Goal: Transaction & Acquisition: Purchase product/service

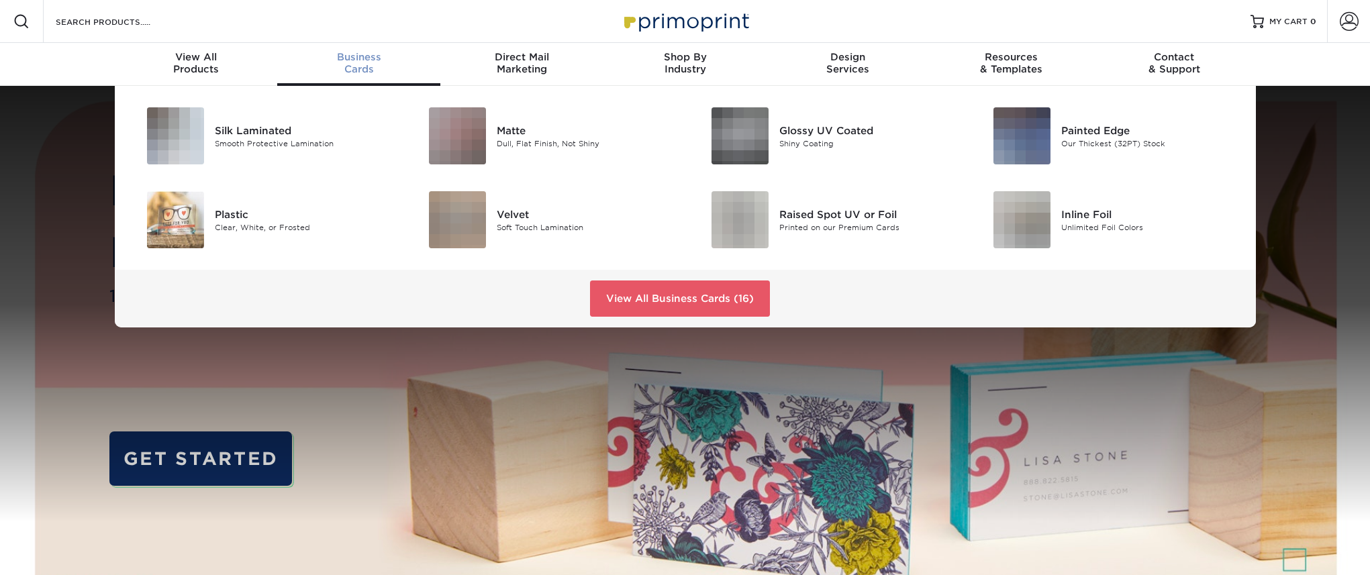
click at [364, 61] on span "Business" at bounding box center [358, 57] width 163 height 12
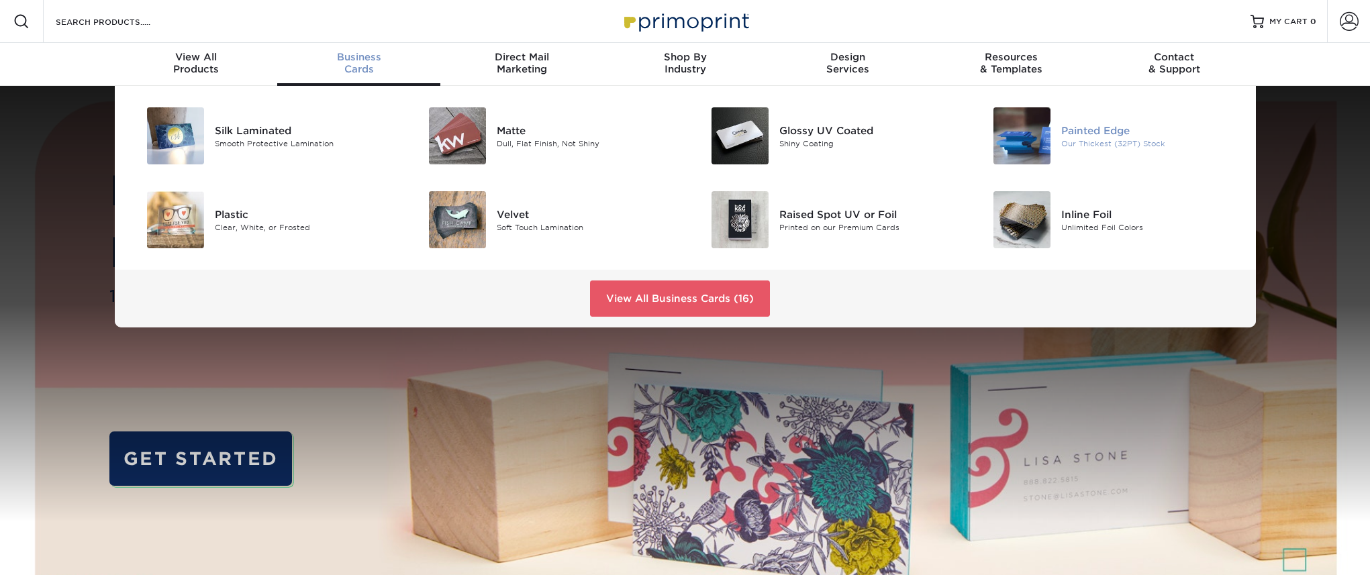
click at [1018, 139] on img at bounding box center [1021, 135] width 57 height 57
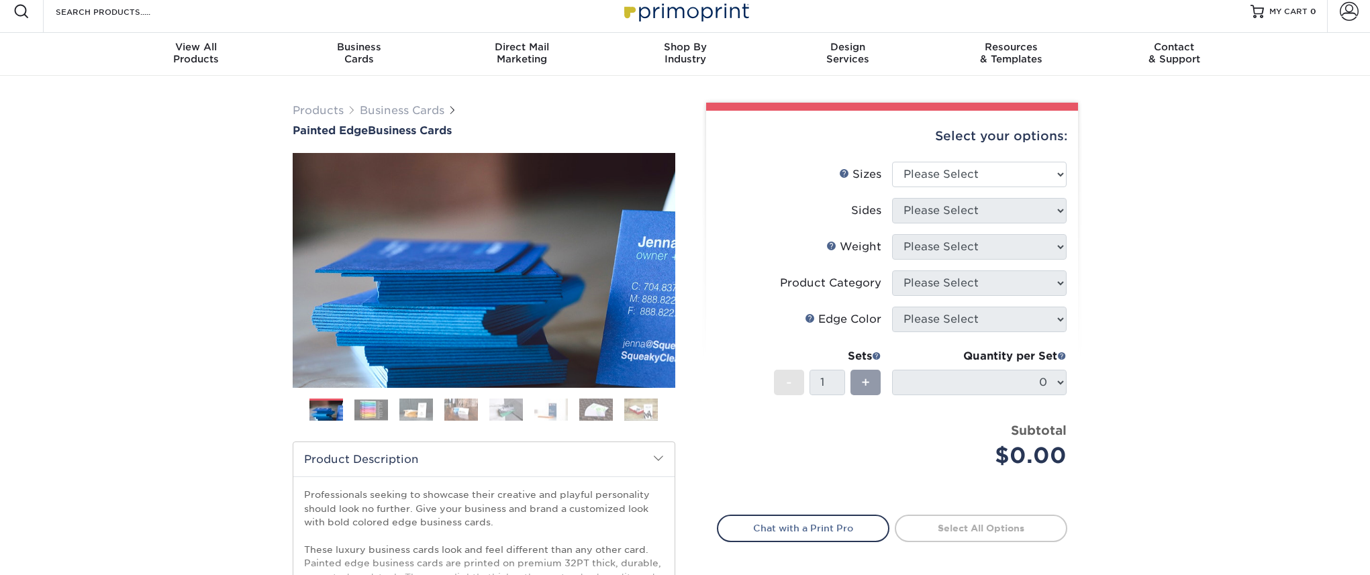
scroll to position [11, 0]
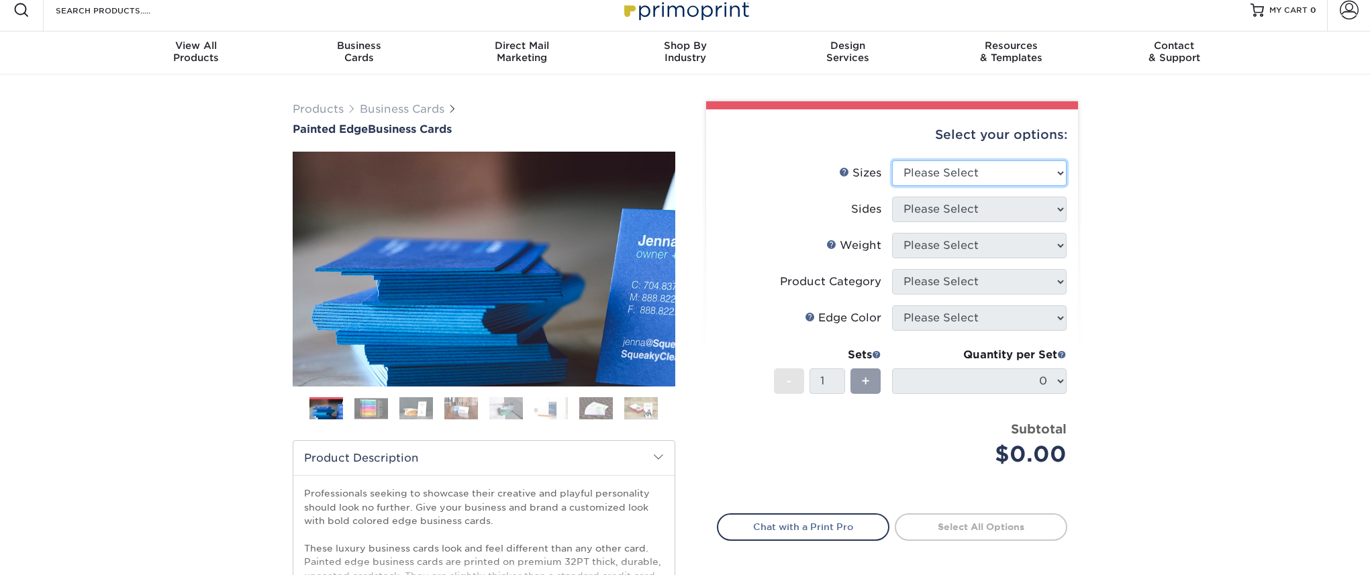
click at [994, 178] on select "Please Select 2" x 3.5" - Standard 2.125" x 3.375" - European 2.5" x 2.5" - Squ…" at bounding box center [979, 173] width 175 height 26
select select "2.00x3.50"
click at [964, 211] on select "Please Select Print Both Sides Print Front Only" at bounding box center [979, 210] width 175 height 26
select select "13abbda7-1d64-4f25-8bb2-c179b224825d"
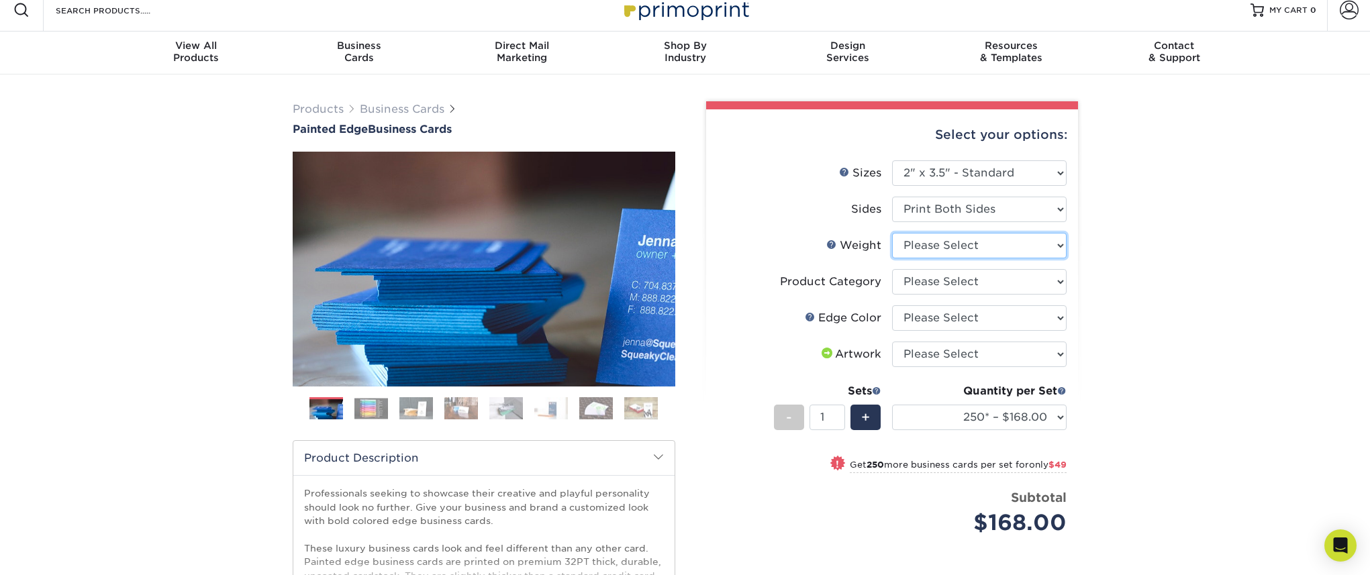
click at [961, 245] on select "Please Select 32PTUC" at bounding box center [979, 246] width 175 height 26
select select "32PTUC"
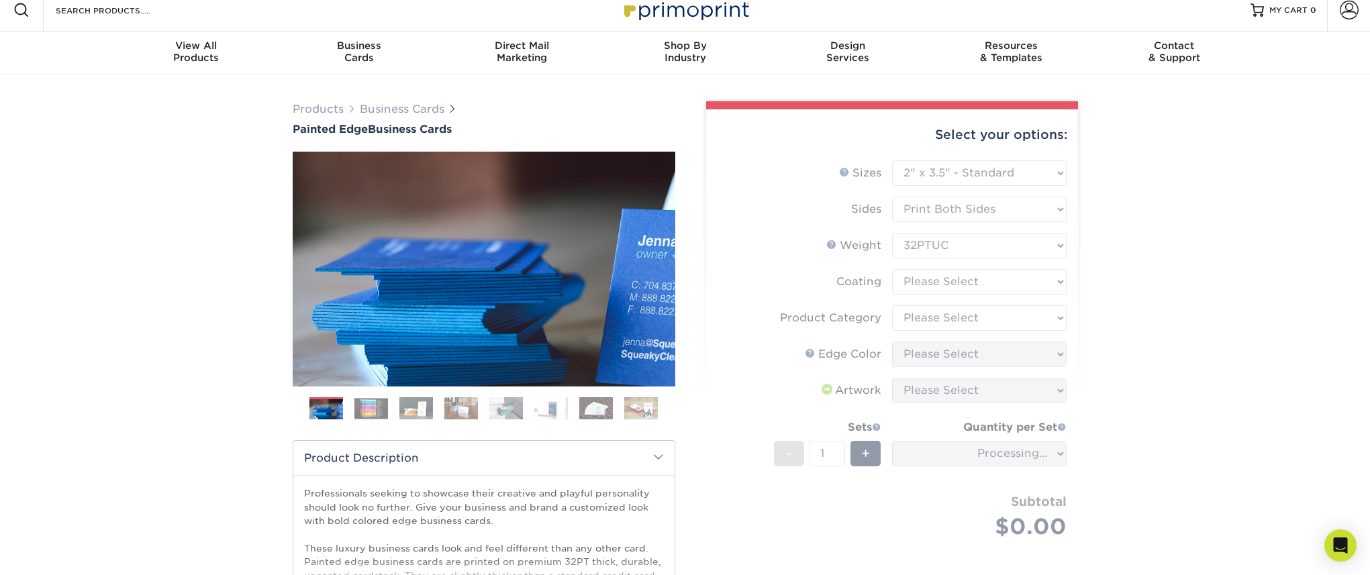
drag, startPoint x: 961, startPoint y: 245, endPoint x: 942, endPoint y: 280, distance: 39.6
click at [942, 280] on form "Sizes Help Sizes Please Select 2" x 3.5" - Standard 2.125" x 3.375" - European …" at bounding box center [892, 365] width 350 height 410
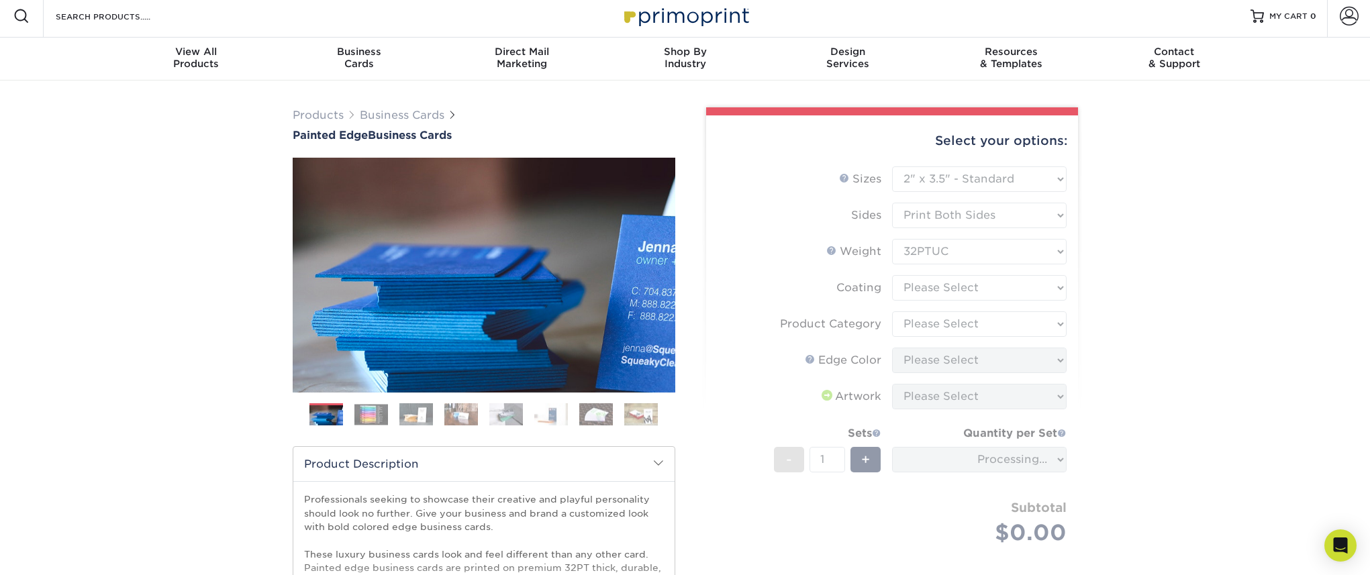
scroll to position [6, 0]
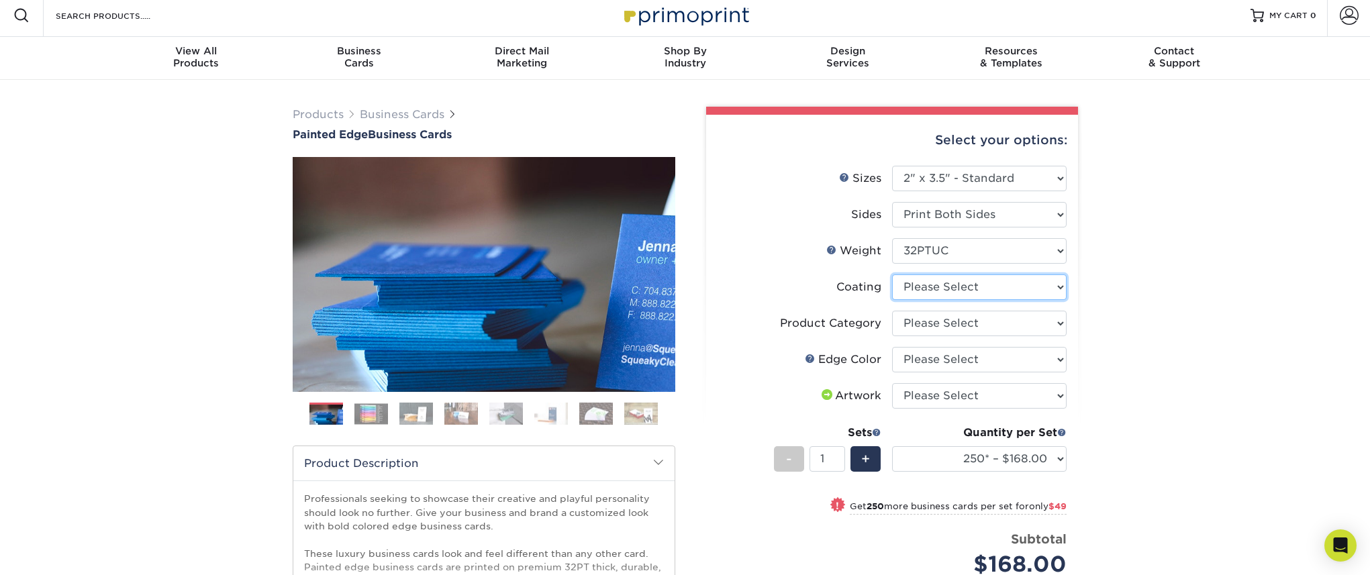
click at [963, 287] on select at bounding box center [979, 288] width 175 height 26
select select "3e7618de-abca-4bda-9f97-8b9129e913d8"
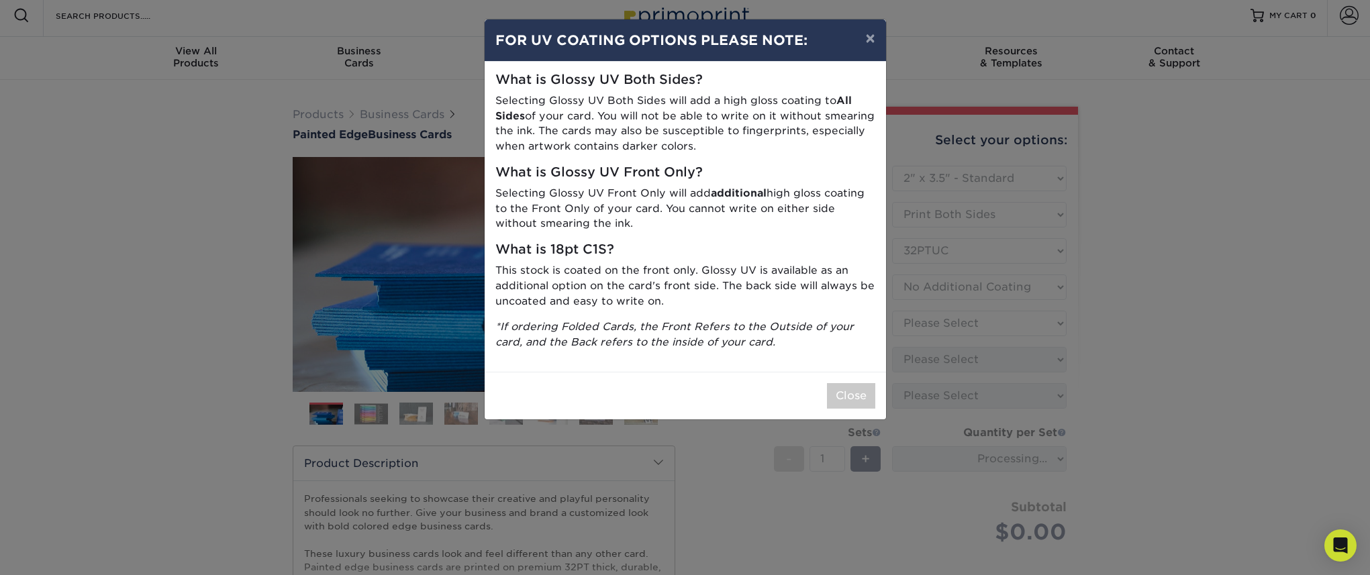
click at [935, 328] on div "× FOR UV COATING OPTIONS PLEASE NOTE: What is Glossy UV Both Sides? Selecting G…" at bounding box center [685, 287] width 1370 height 575
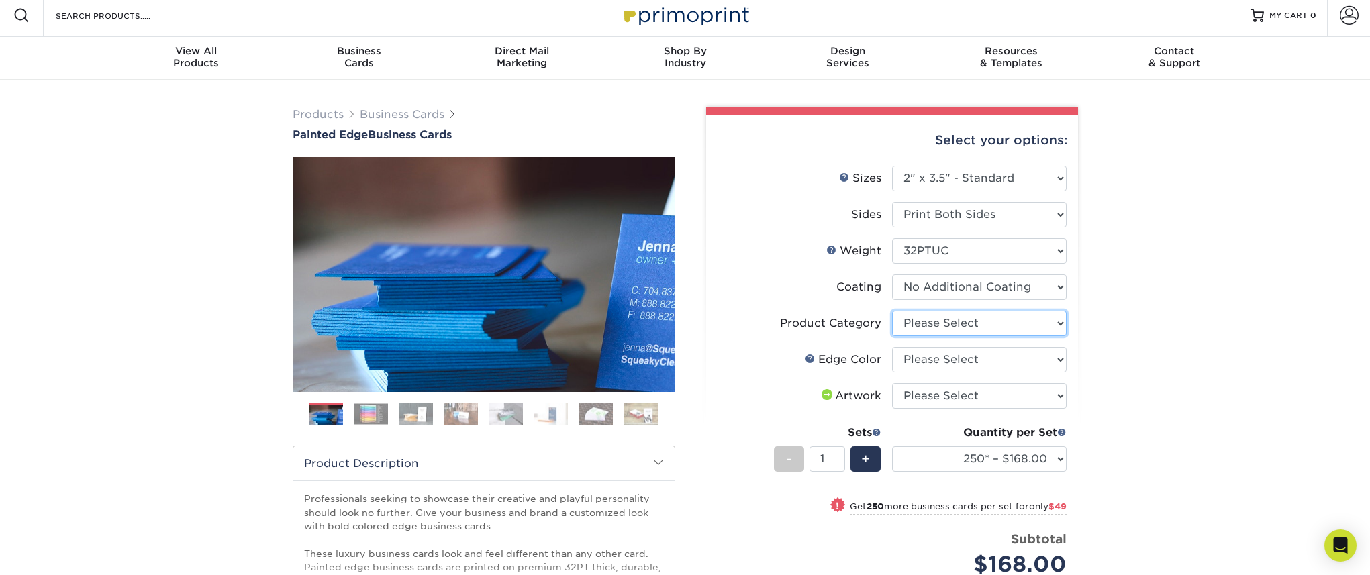
click at [951, 325] on select "Please Select Business Cards" at bounding box center [979, 324] width 175 height 26
select select "3b5148f1-0588-4f88-a218-97bcfdce65c1"
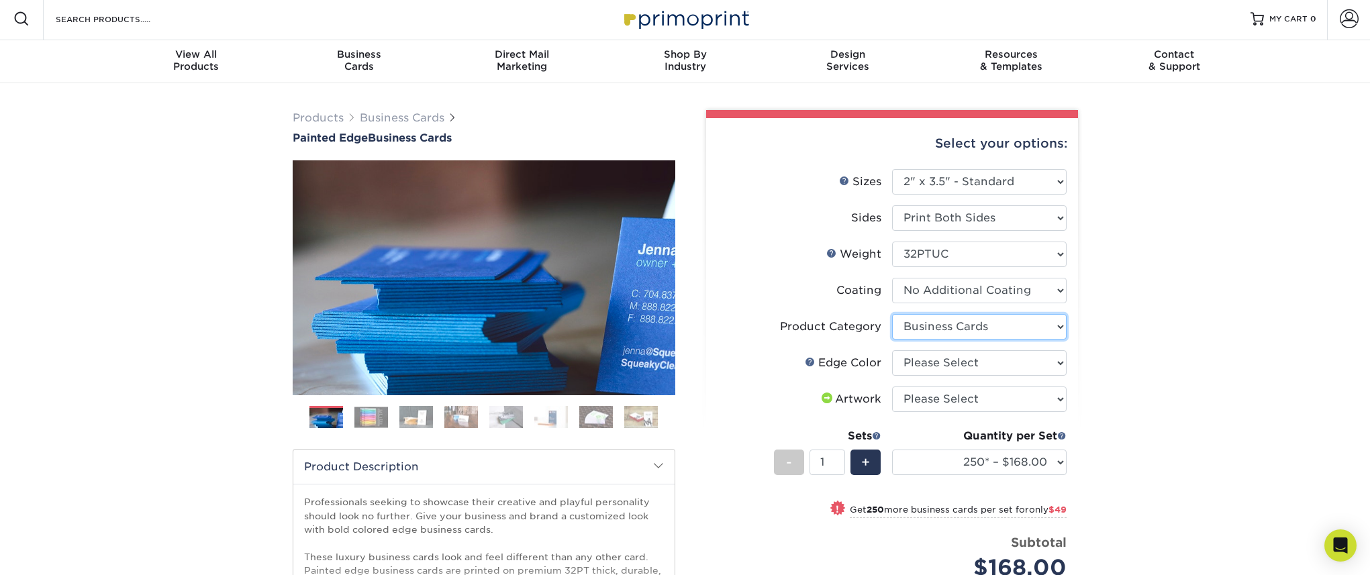
scroll to position [2, 0]
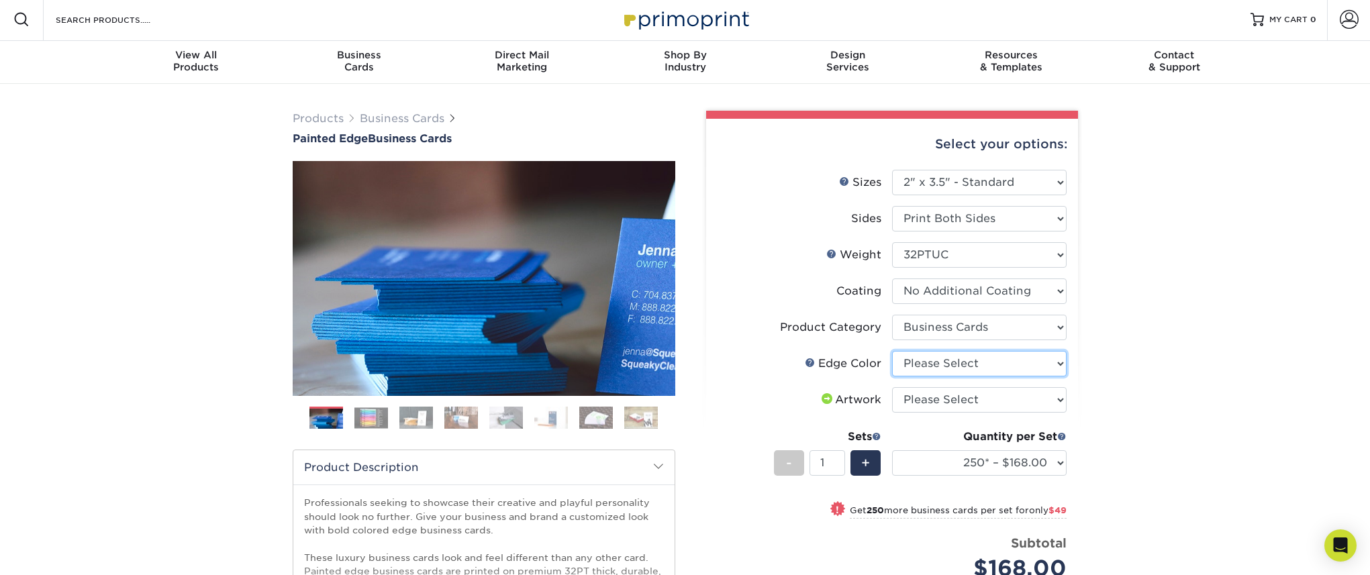
click at [950, 364] on select "Please Select Charcoal Black Brown Blue Pearlescent Blue Pearlescent Gold Pearl…" at bounding box center [979, 364] width 175 height 26
select select "211cd225-22d2-46f5-b9be-c5fa0d34557d"
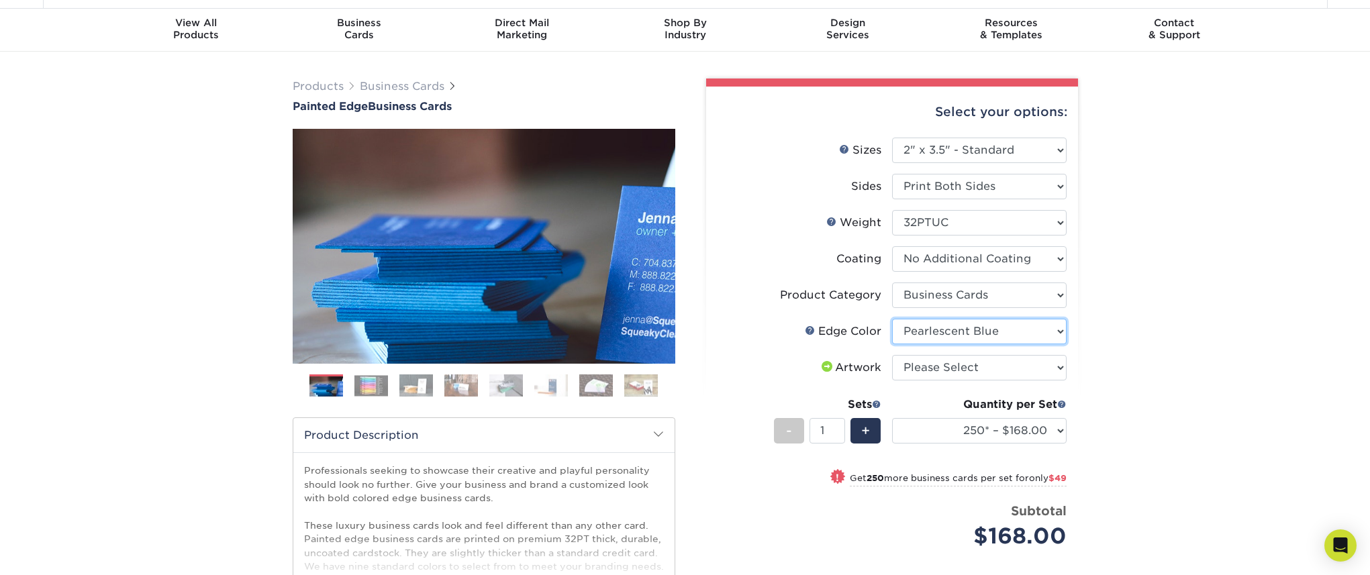
scroll to position [44, 0]
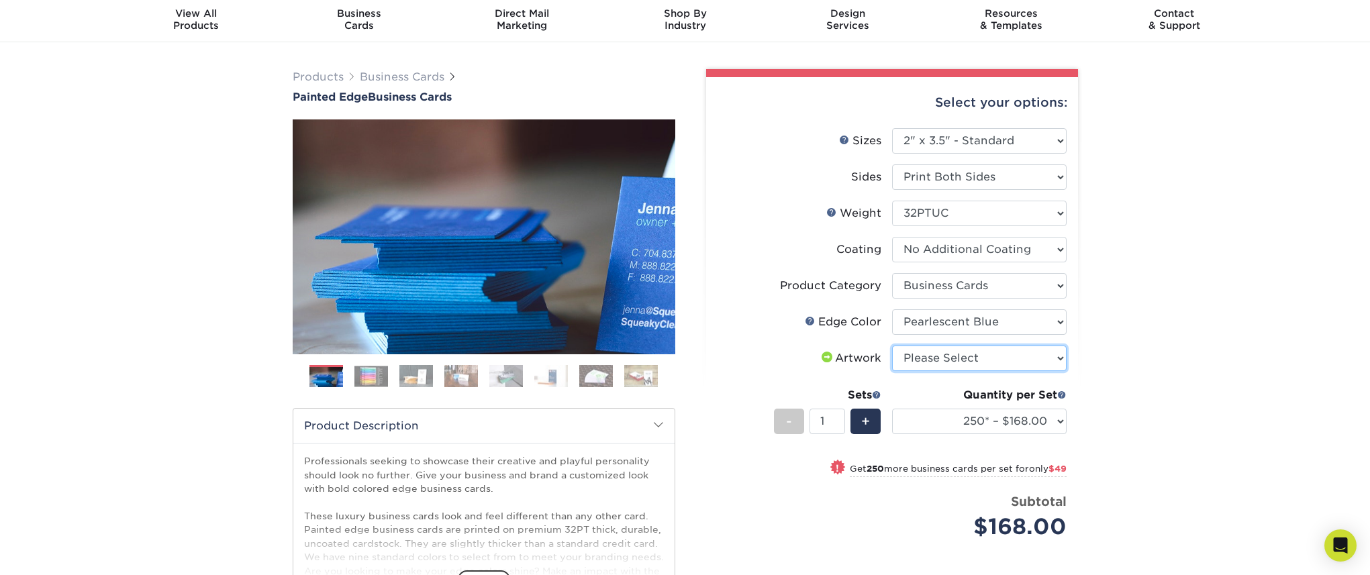
click at [971, 358] on select "Please Select I will upload files I need a design - $100" at bounding box center [979, 359] width 175 height 26
